Goal: Navigation & Orientation: Find specific page/section

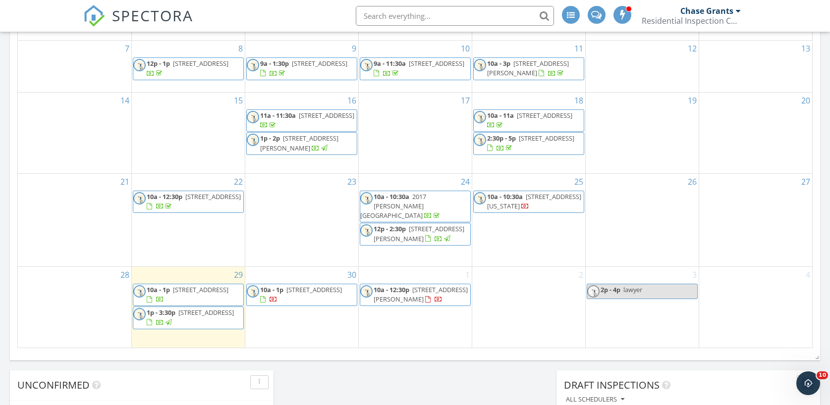
scroll to position [640, 0]
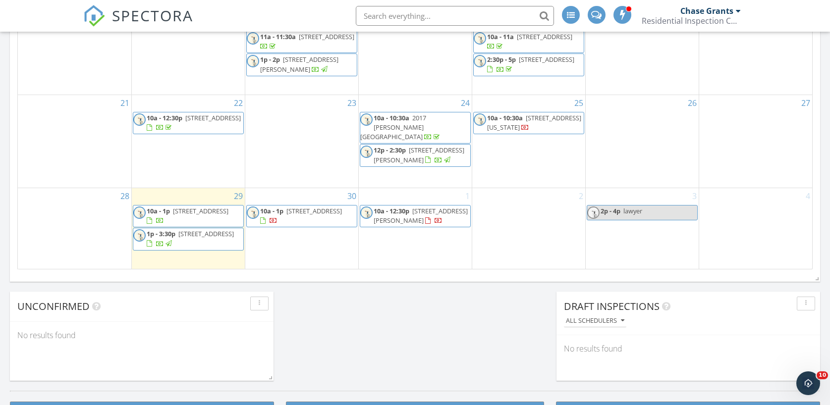
click at [414, 215] on span "1355 Venezia Ct 405, Davenport 34747" at bounding box center [421, 216] width 94 height 18
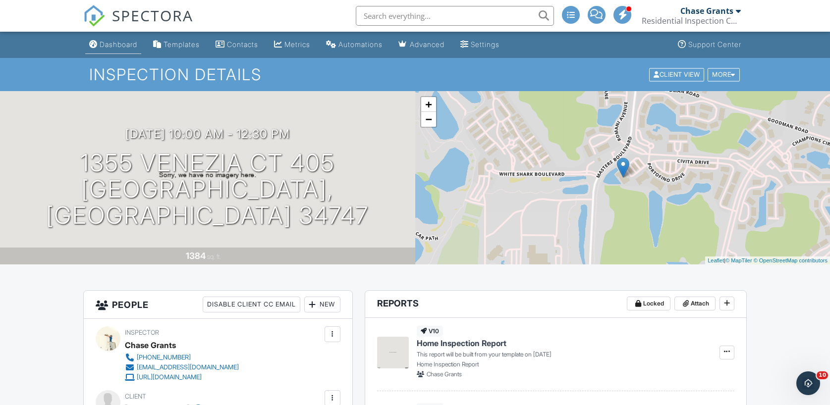
click at [114, 37] on link "Dashboard" at bounding box center [113, 45] width 56 height 18
